Goal: Task Accomplishment & Management: Use online tool/utility

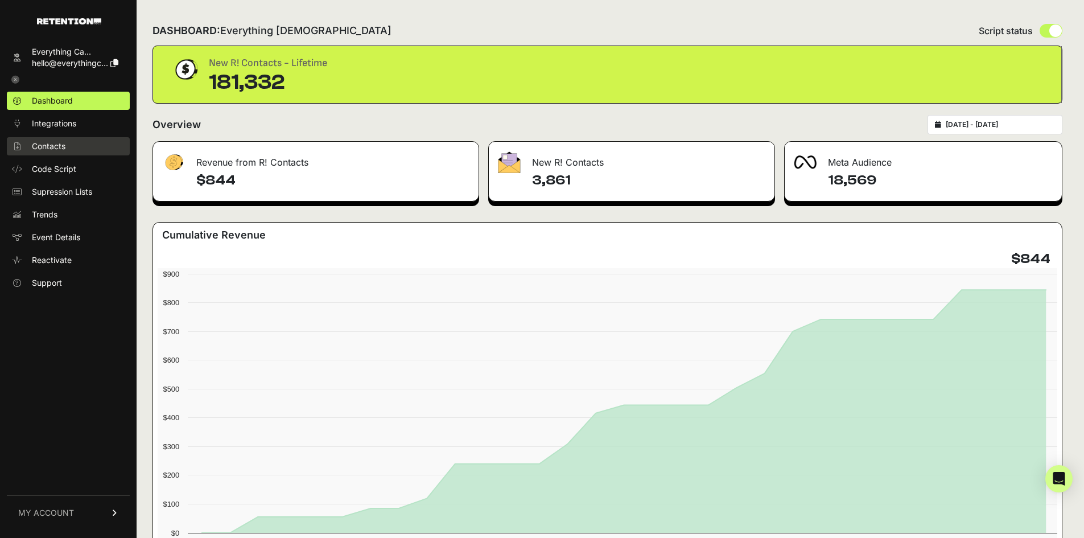
click at [67, 145] on link "Contacts" at bounding box center [68, 146] width 123 height 18
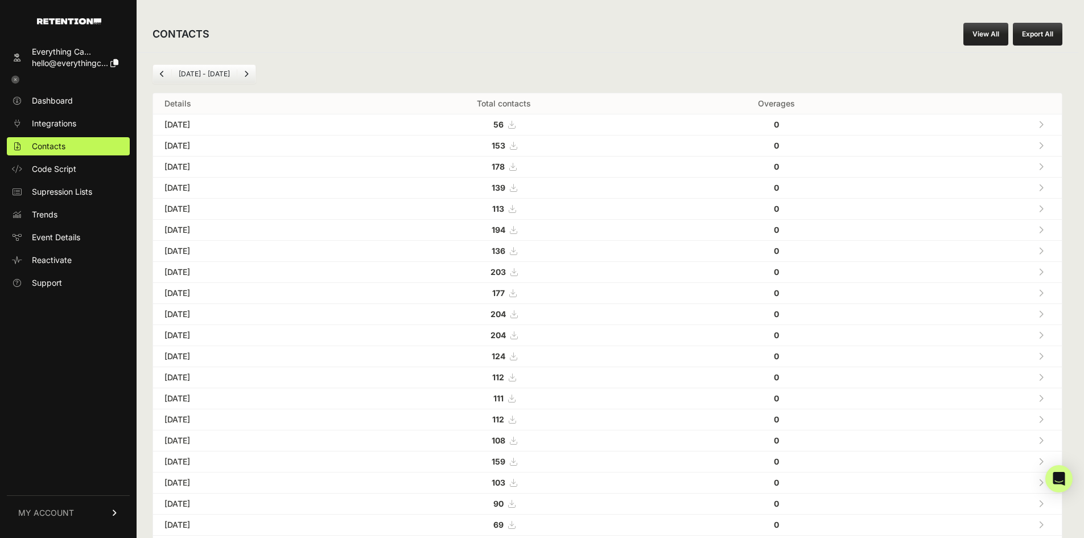
click at [1008, 29] on link "View All" at bounding box center [985, 34] width 45 height 23
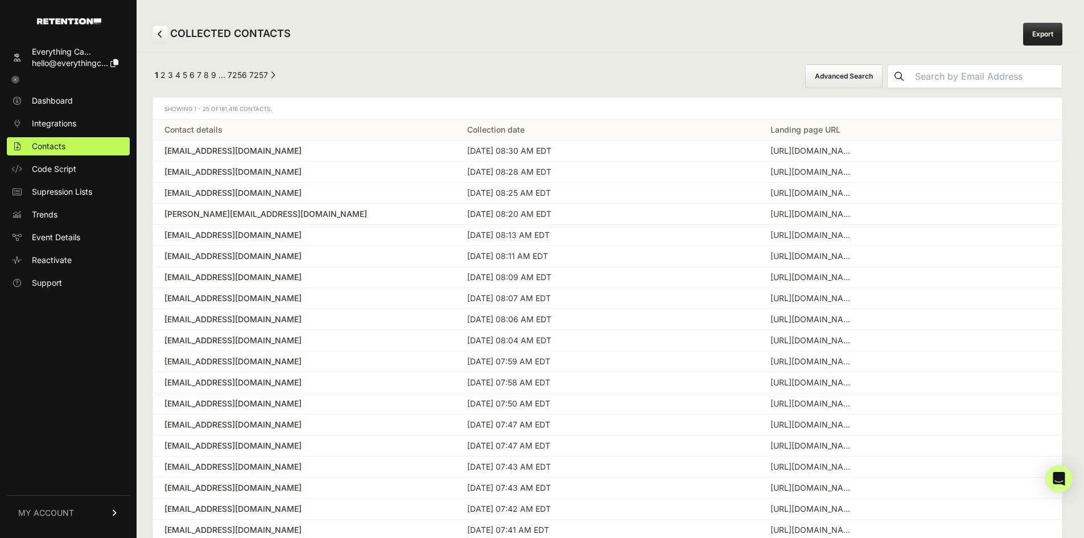
click at [877, 67] on button "Advanced Search" at bounding box center [843, 76] width 77 height 24
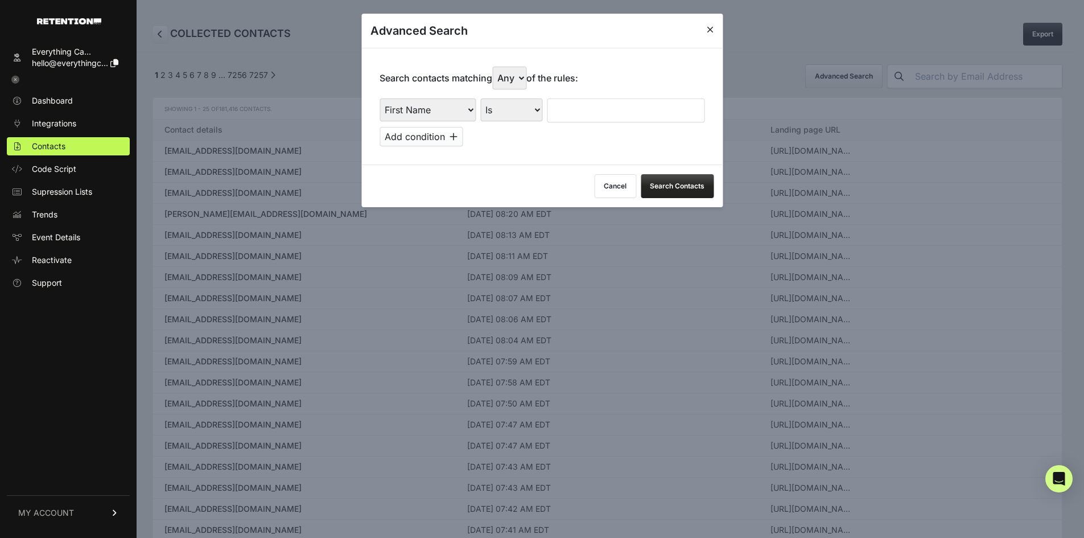
click at [424, 108] on select "First Name Last Name State City Email Email Domain Landing Domain Landing Page …" at bounding box center [428, 109] width 96 height 23
select select "landing_page_url"
click at [380, 98] on select "First Name Last Name State City Email Email Domain Landing Domain Landing Page …" at bounding box center [428, 109] width 96 height 23
click at [542, 114] on select "Is Is not Contains Starts with" at bounding box center [511, 109] width 62 height 23
select select "contains"
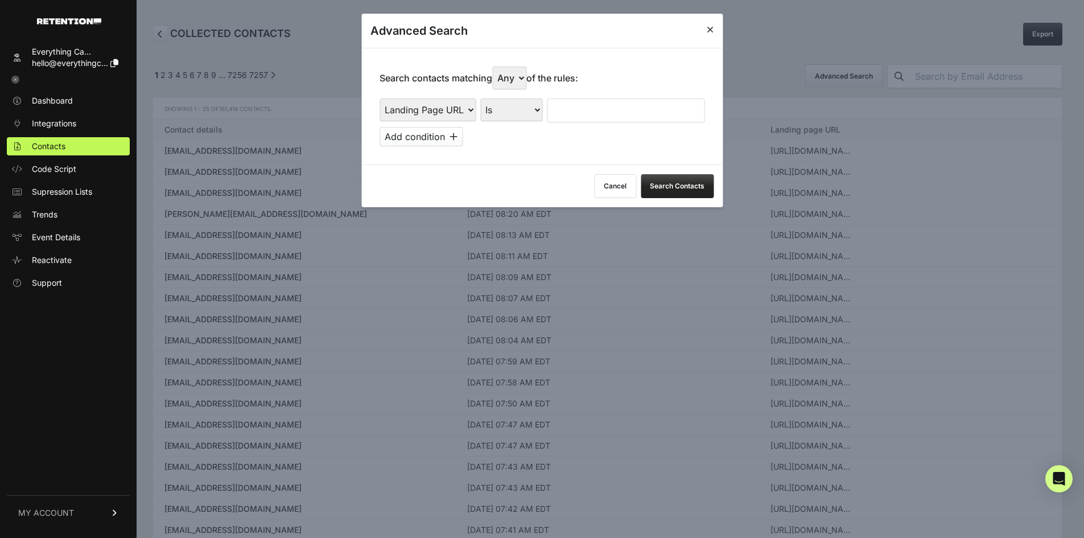
click at [481, 98] on select "Is Is not Contains Starts with" at bounding box center [511, 109] width 62 height 23
click at [588, 106] on input "text" at bounding box center [626, 110] width 158 height 24
type input "cluny"
click at [675, 191] on button "Search Contacts" at bounding box center [677, 186] width 73 height 24
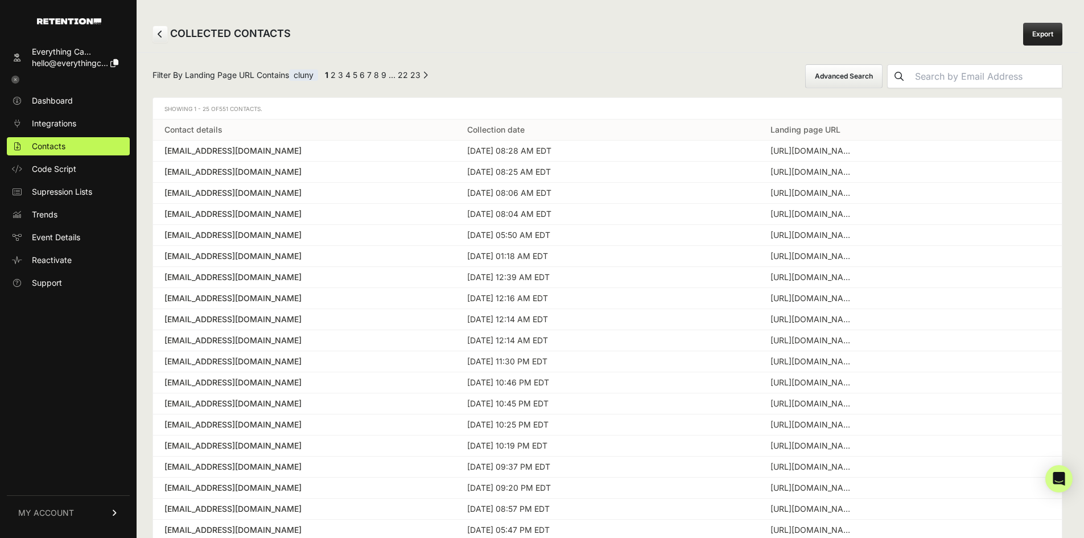
click at [1062, 29] on link "Export" at bounding box center [1042, 34] width 39 height 23
